Goal: Find specific page/section: Find specific page/section

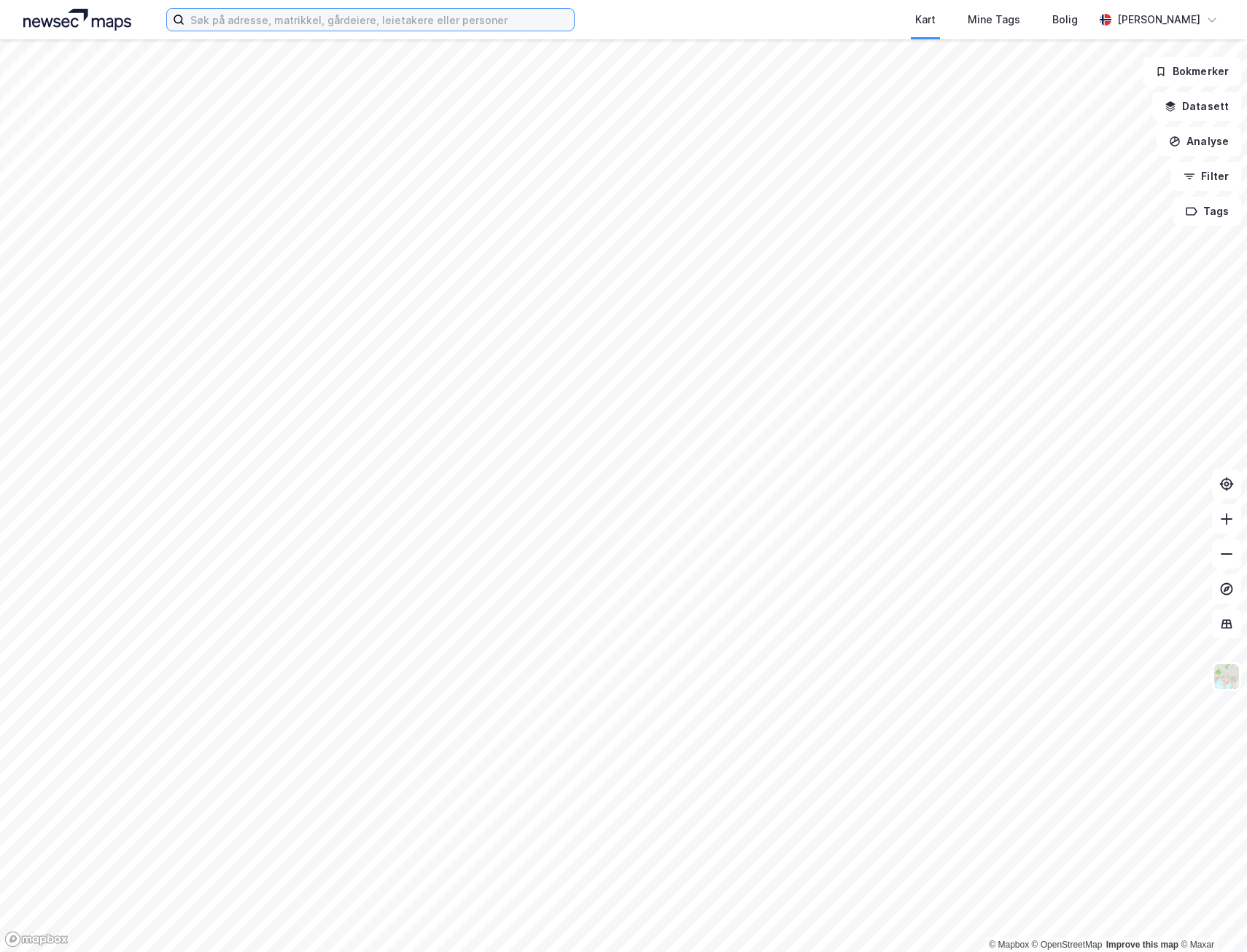
click at [214, 18] on input at bounding box center [378, 20] width 389 height 21
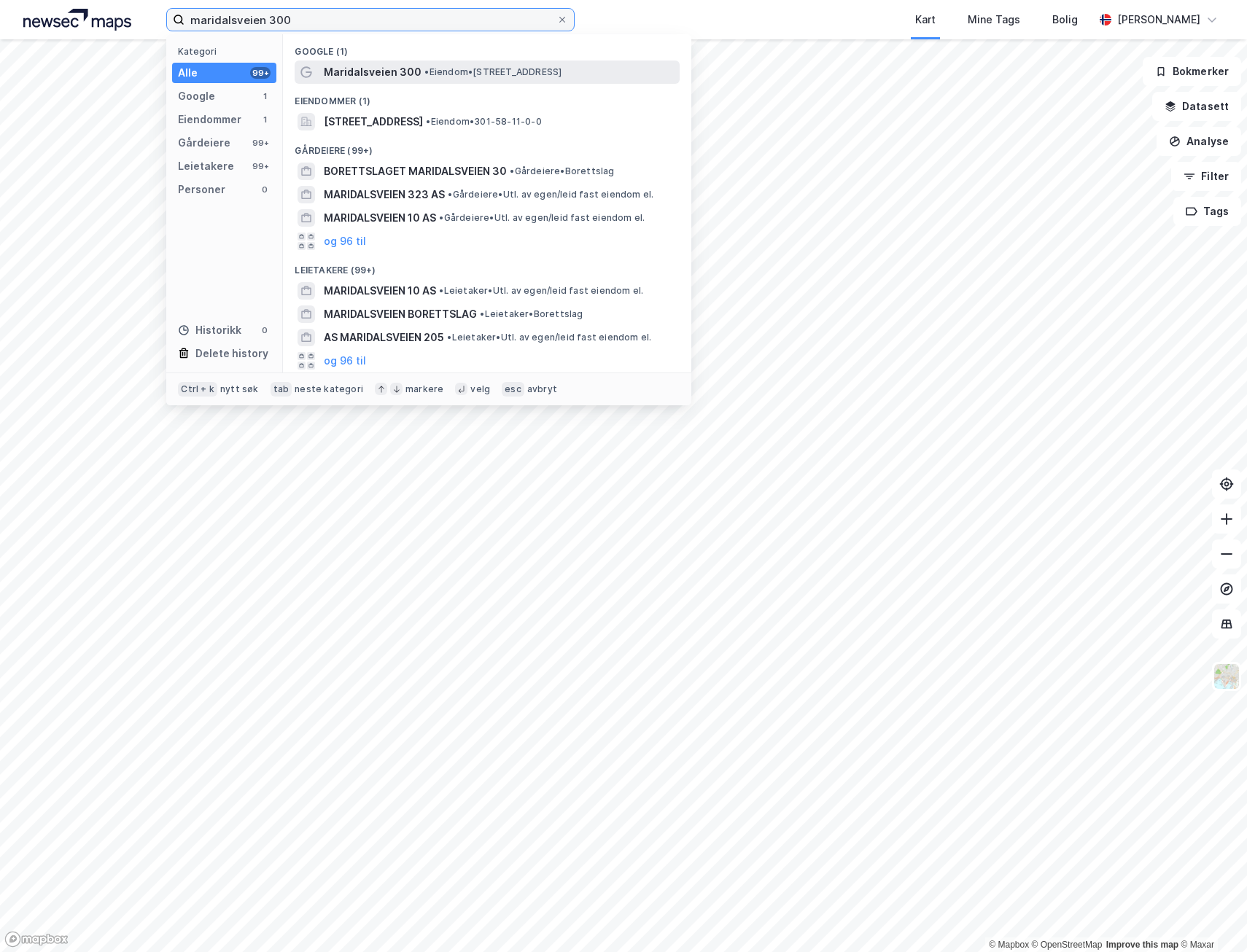
type input "maridalsveien 300"
click at [450, 66] on span "• Eiendom • [STREET_ADDRESS]" at bounding box center [493, 72] width 137 height 12
